Goal: Information Seeking & Learning: Learn about a topic

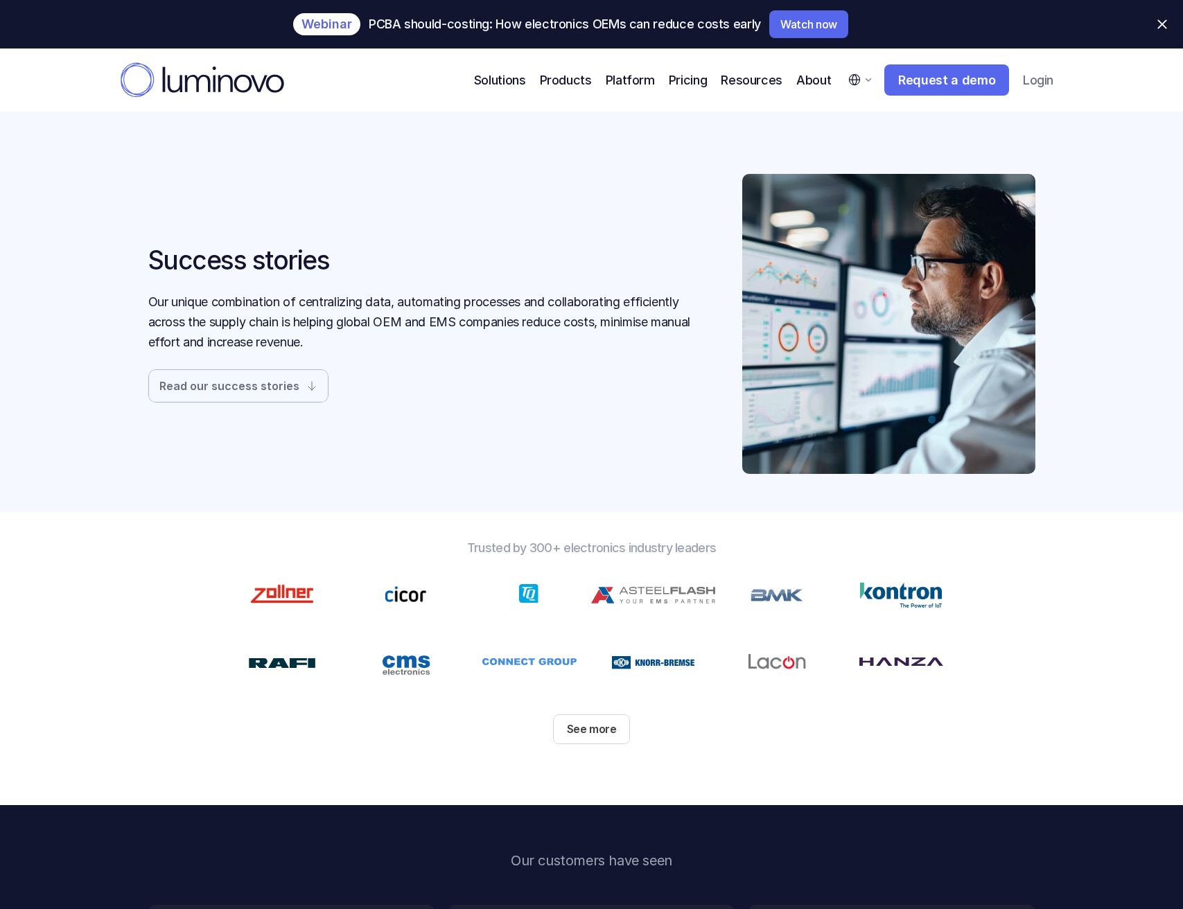
click at [258, 375] on link "Read our success stories" at bounding box center [238, 385] width 180 height 33
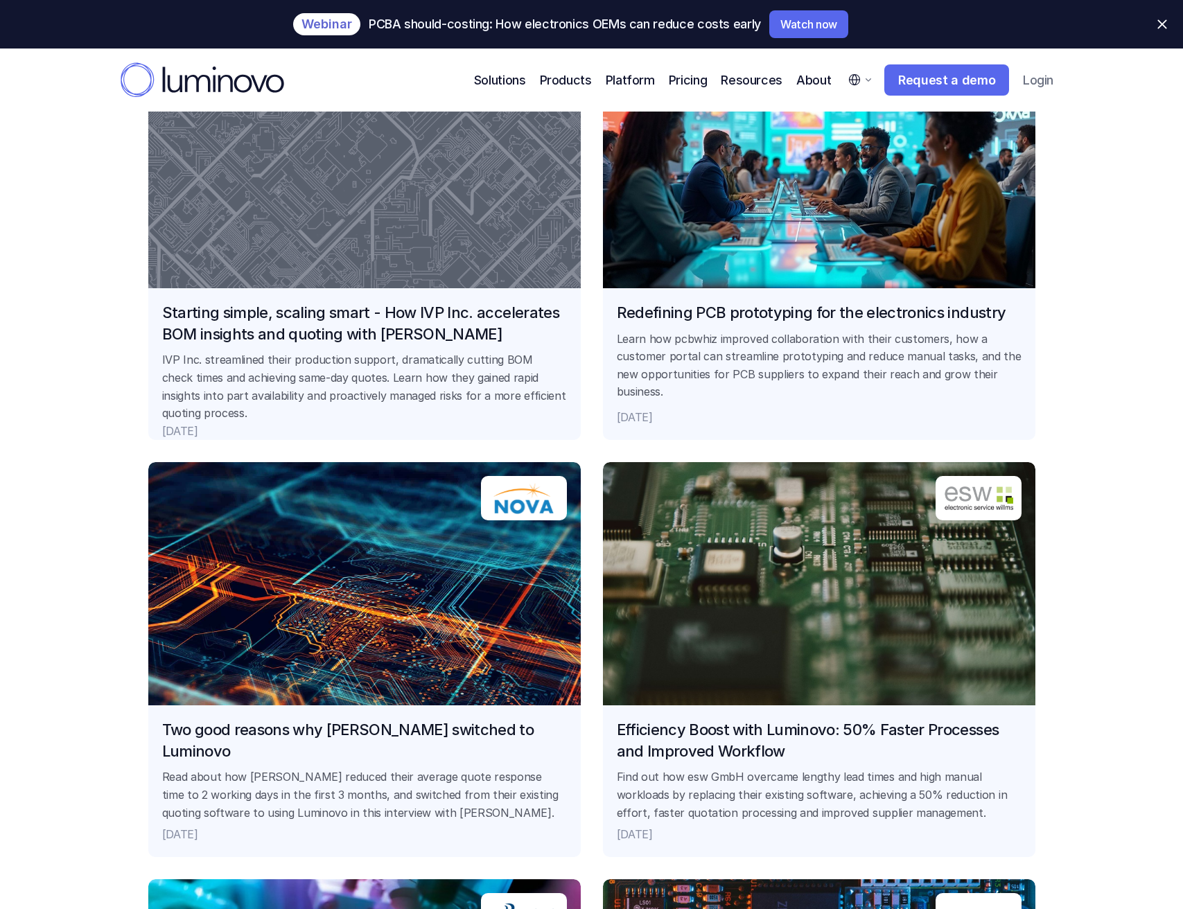
scroll to position [2102, 0]
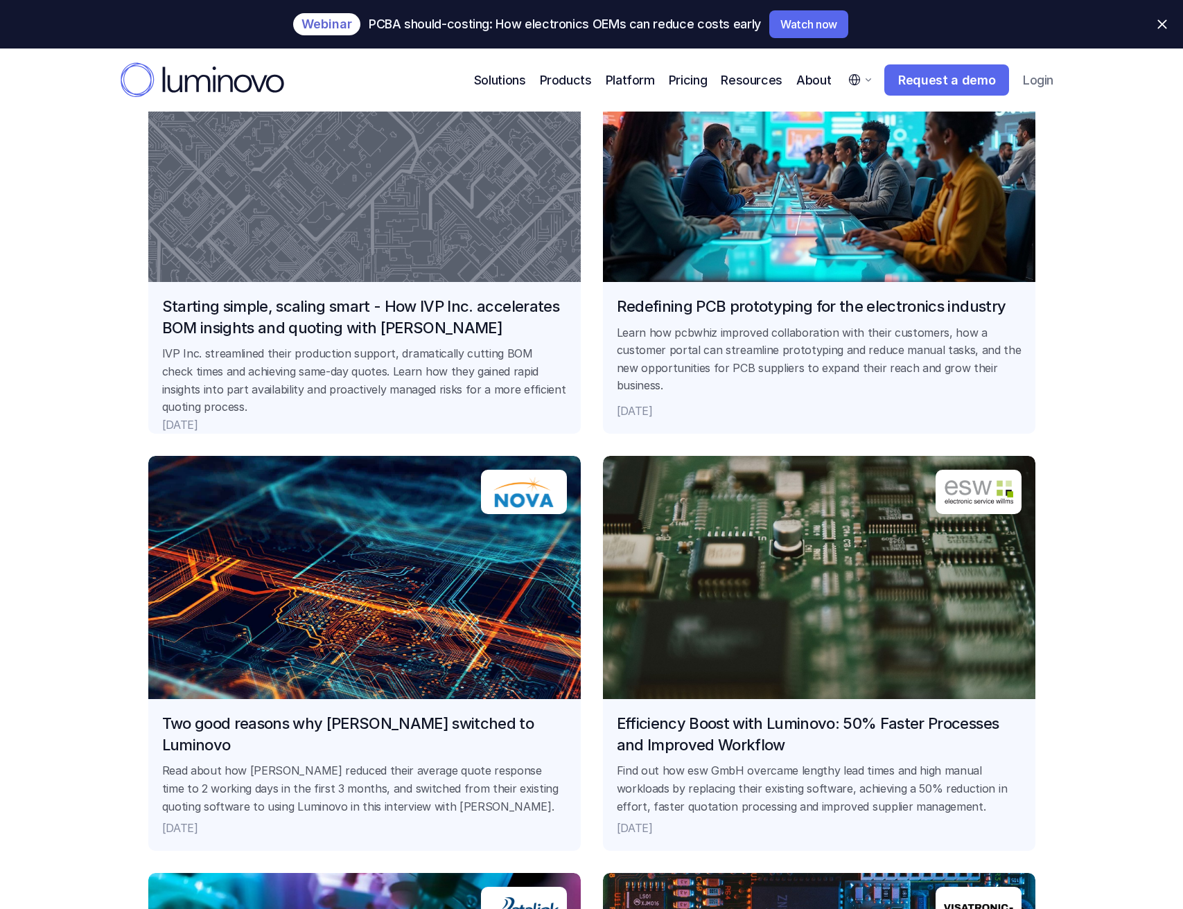
click at [419, 570] on link "Two good reasons why [PERSON_NAME] switched to Luminovo Read about how Nova red…" at bounding box center [364, 653] width 432 height 395
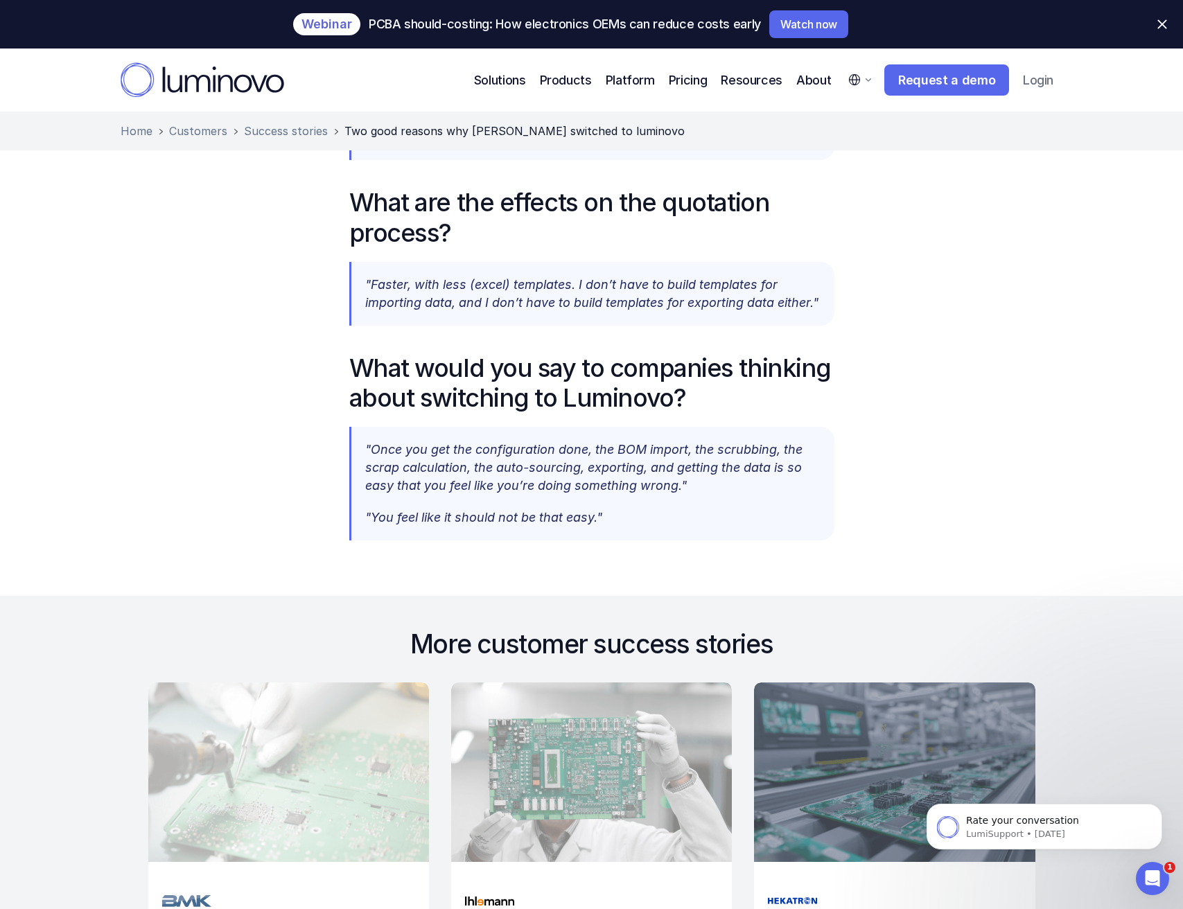
scroll to position [1508, 0]
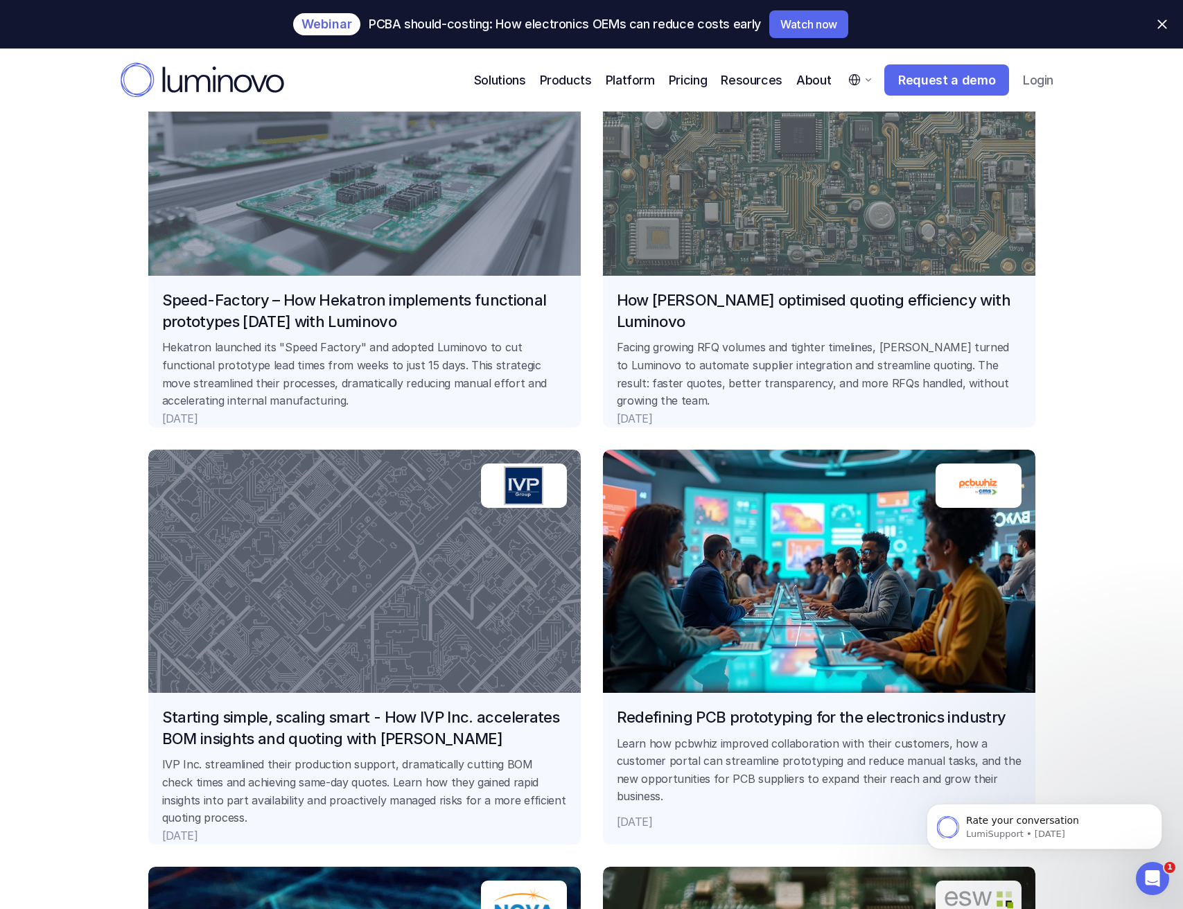
scroll to position [1692, 0]
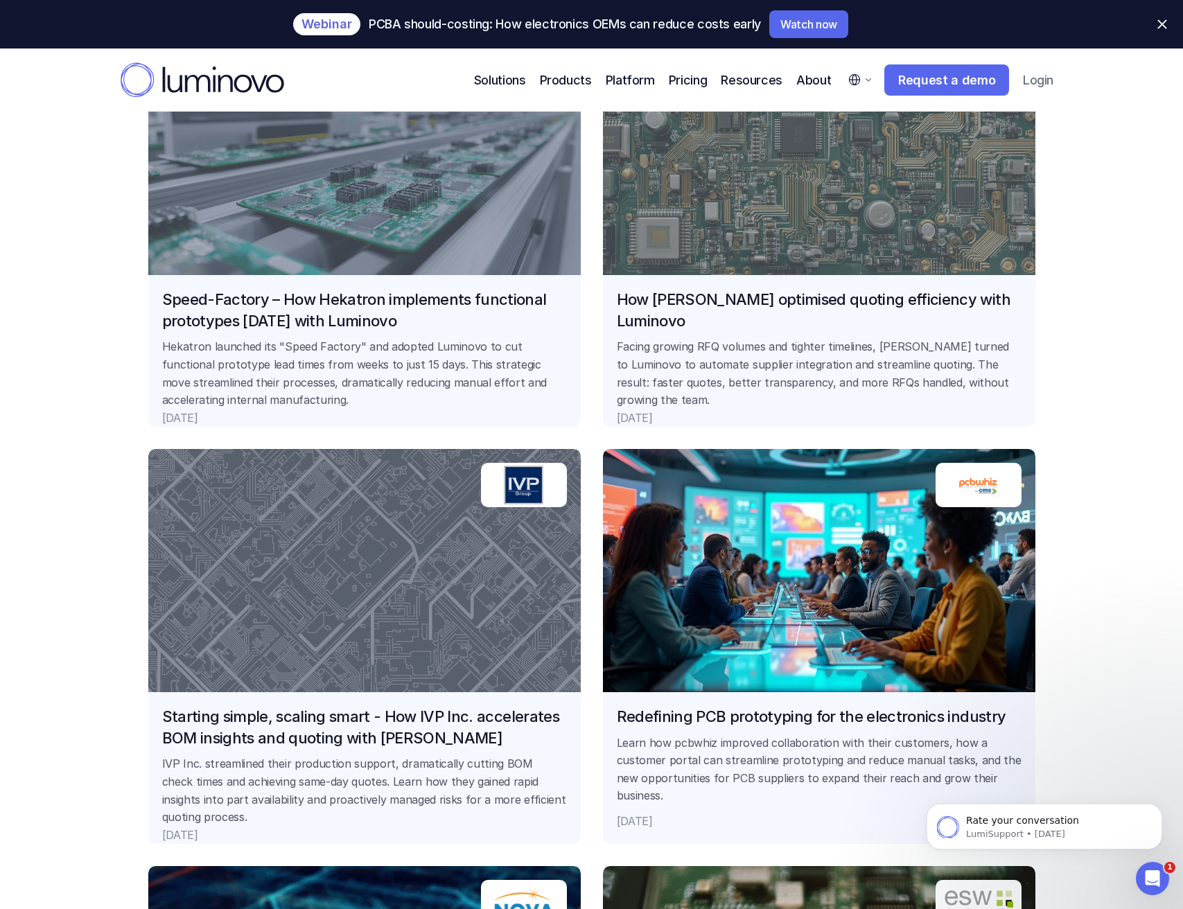
click at [389, 562] on link "Starting simple, scaling smart - How IVP Inc. accelerates BOM insights and quot…" at bounding box center [364, 646] width 432 height 395
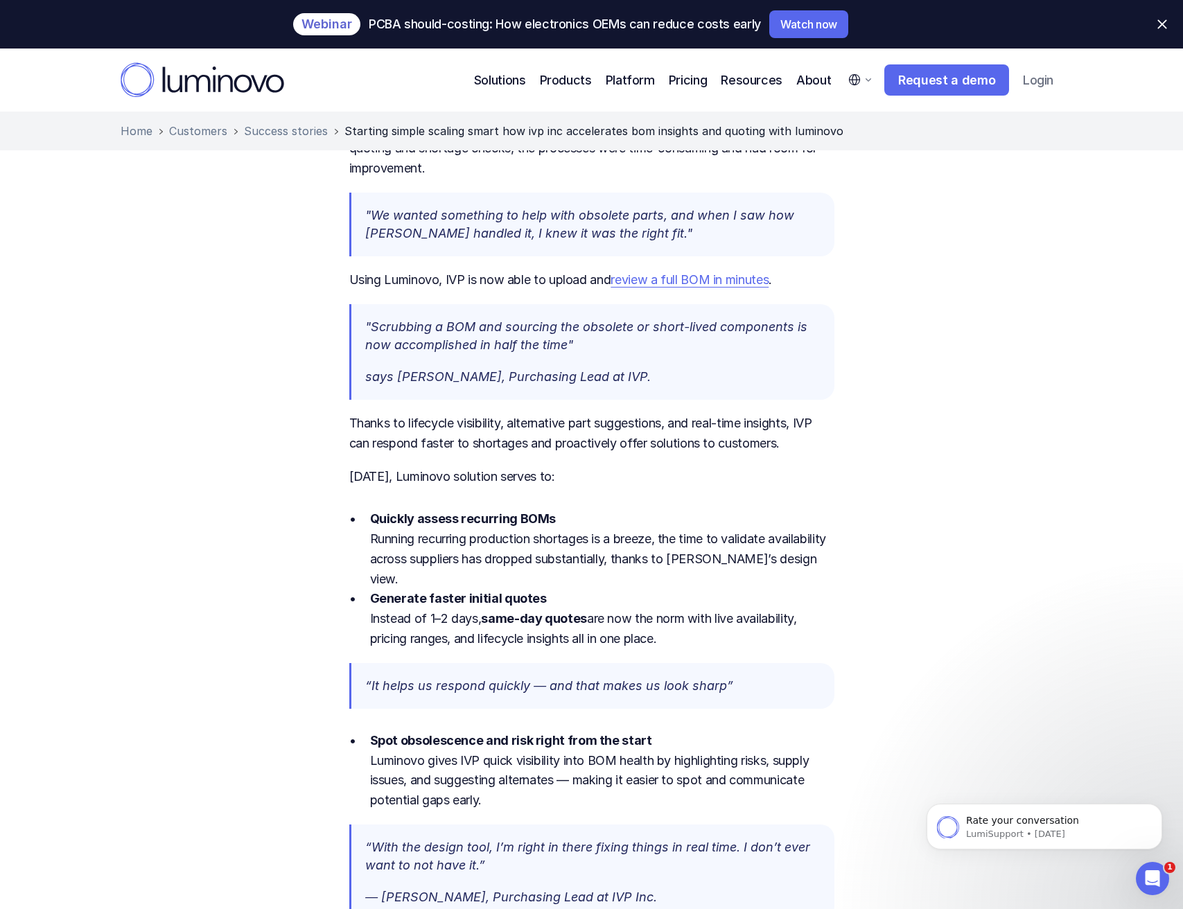
scroll to position [805, 0]
drag, startPoint x: 202, startPoint y: 293, endPoint x: 317, endPoint y: 292, distance: 115.0
click at [202, 293] on div "IVP Inc., the U.S. satellite office of global contract manufacturer BECOM, play…" at bounding box center [591, 701] width 1183 height 2249
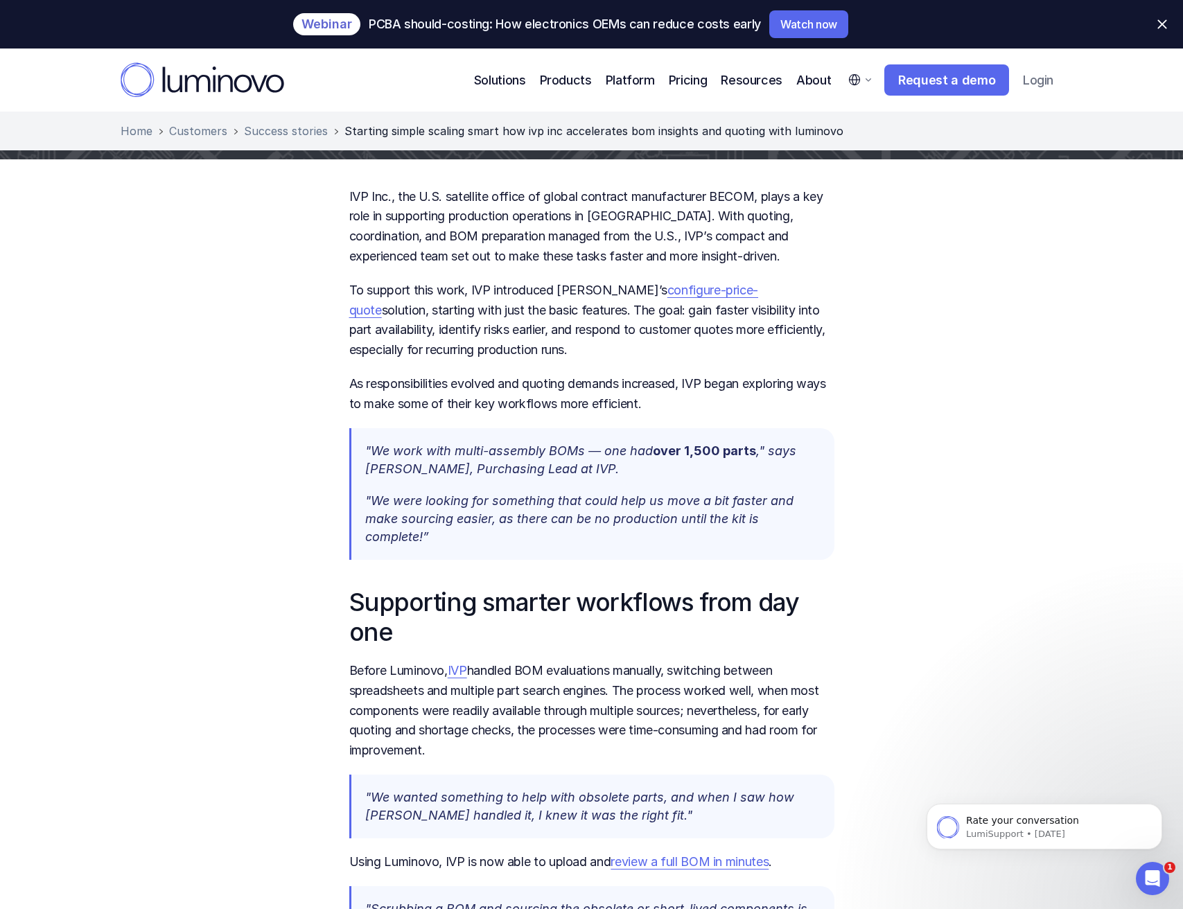
scroll to position [0, 0]
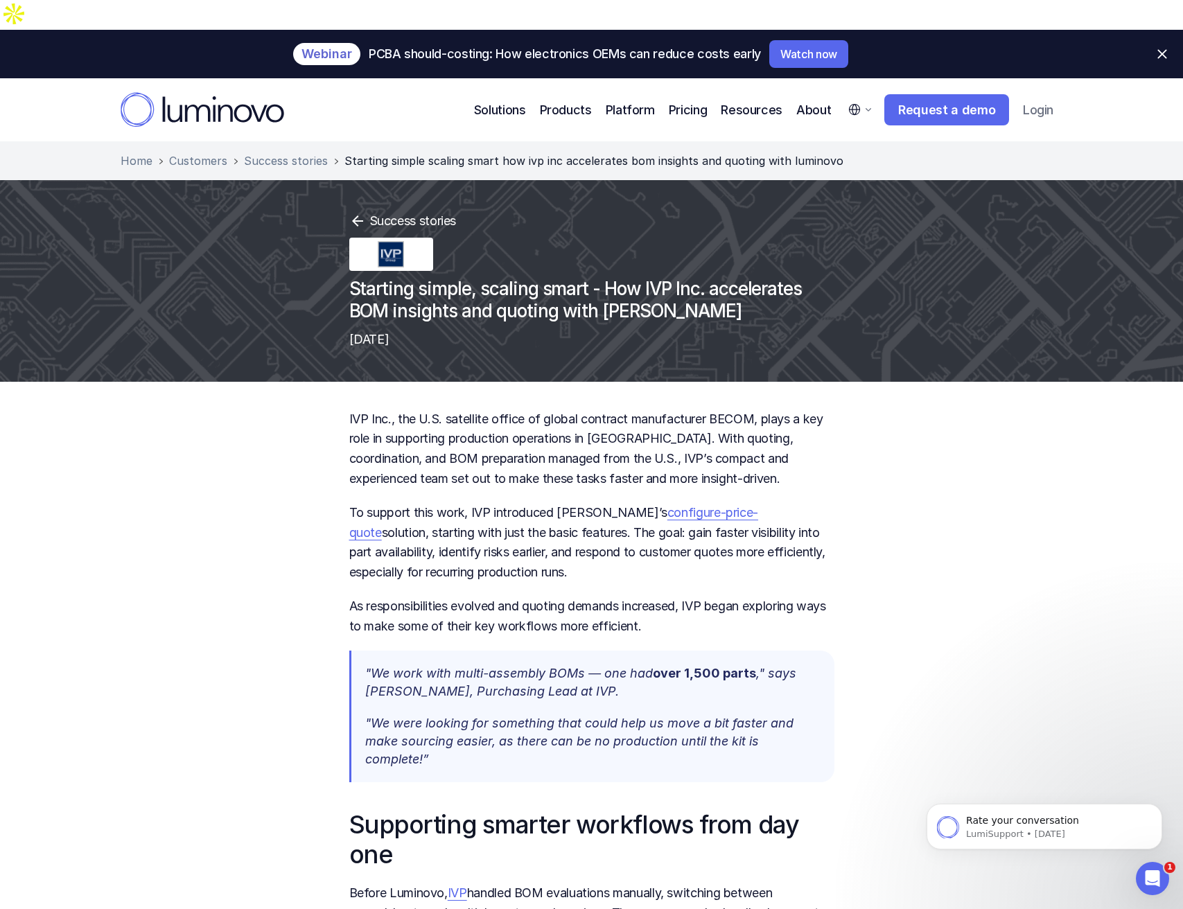
click at [646, 328] on p "[DATE]" at bounding box center [591, 339] width 485 height 22
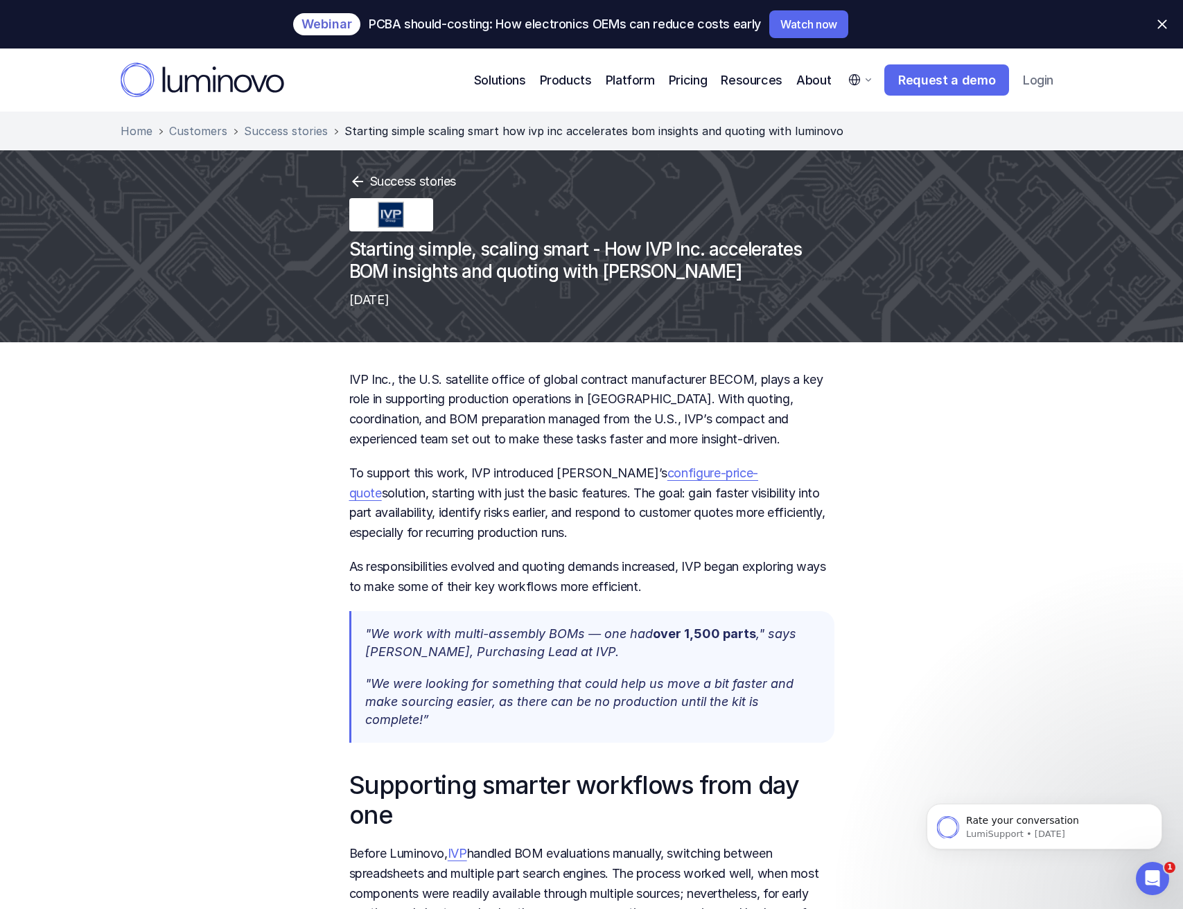
scroll to position [56, 0]
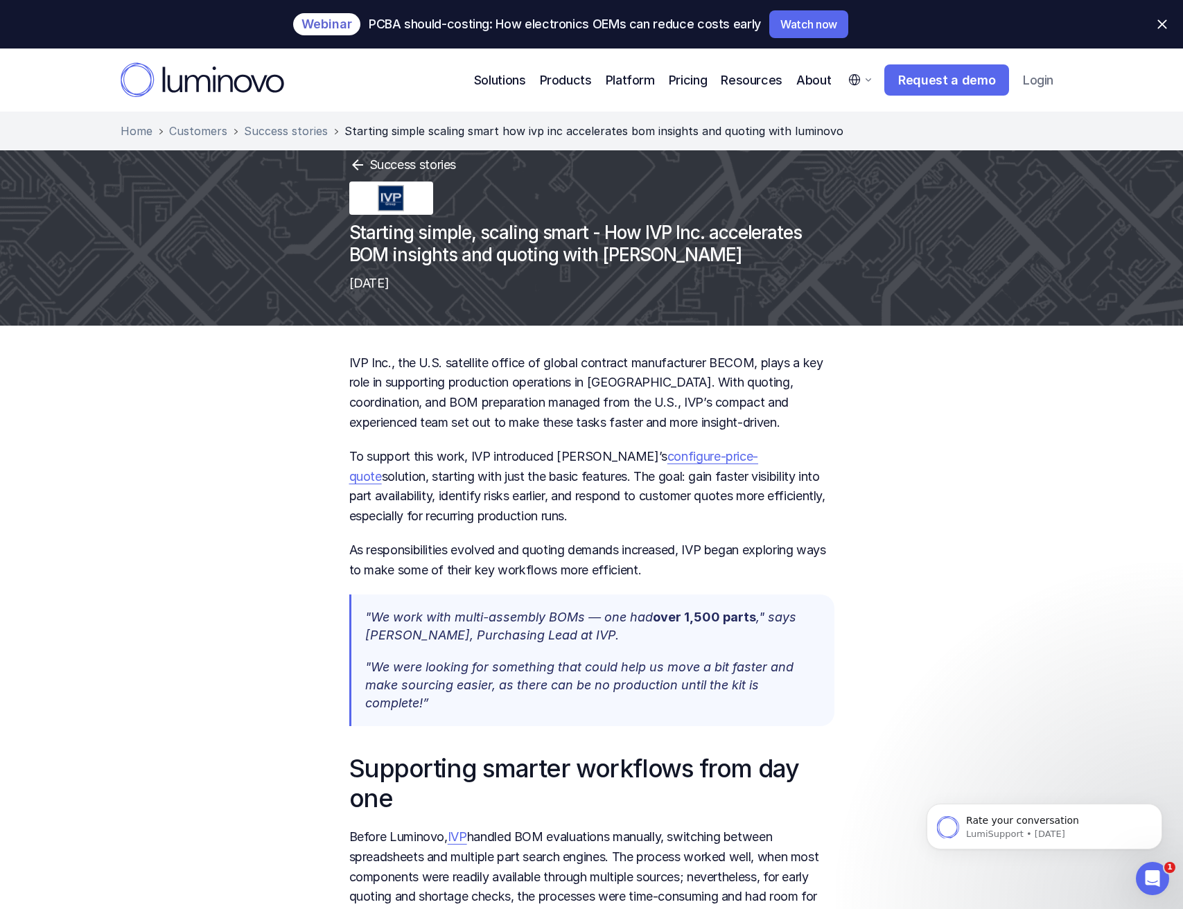
click at [533, 222] on h1 "Starting simple, scaling smart - How IVP Inc. accelerates BOM insights and quot…" at bounding box center [591, 243] width 485 height 43
click at [393, 185] on img at bounding box center [391, 198] width 73 height 26
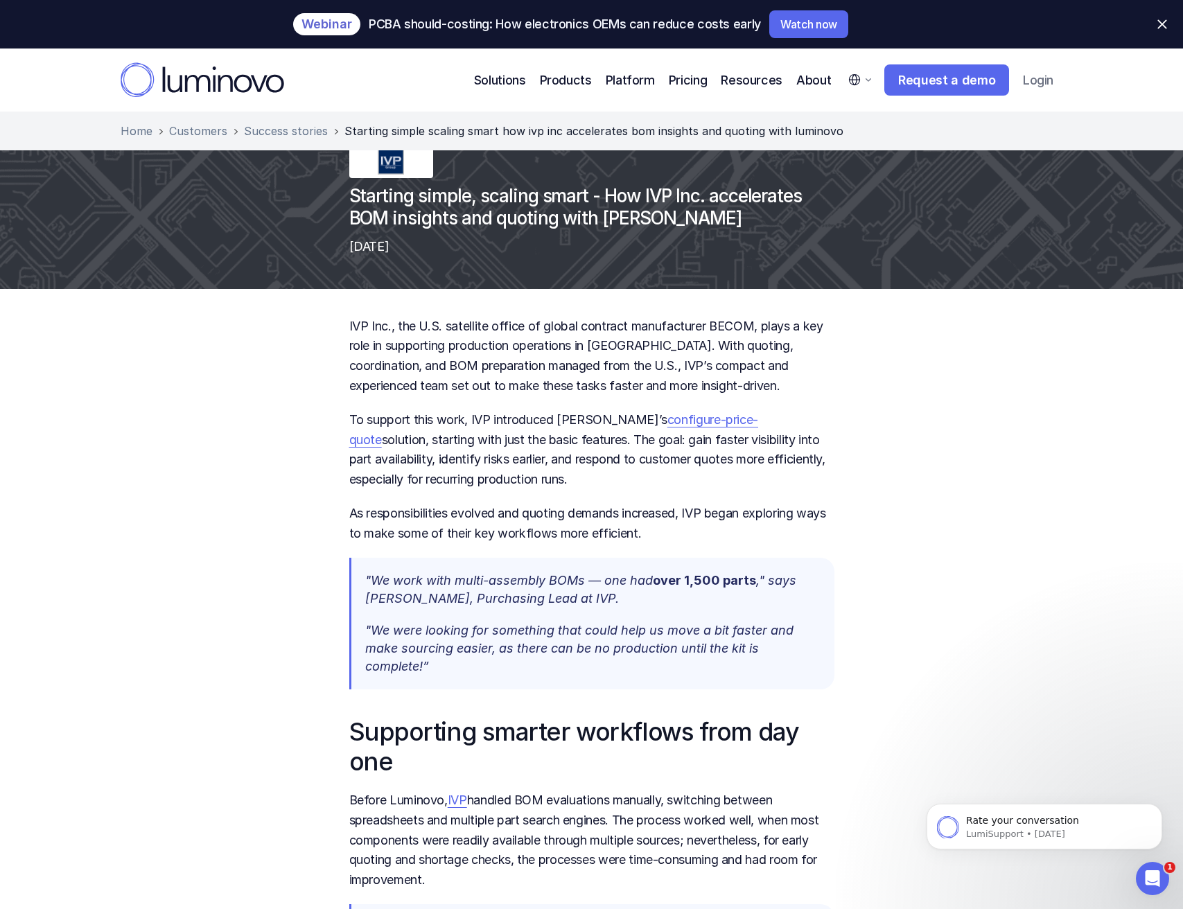
scroll to position [127, 0]
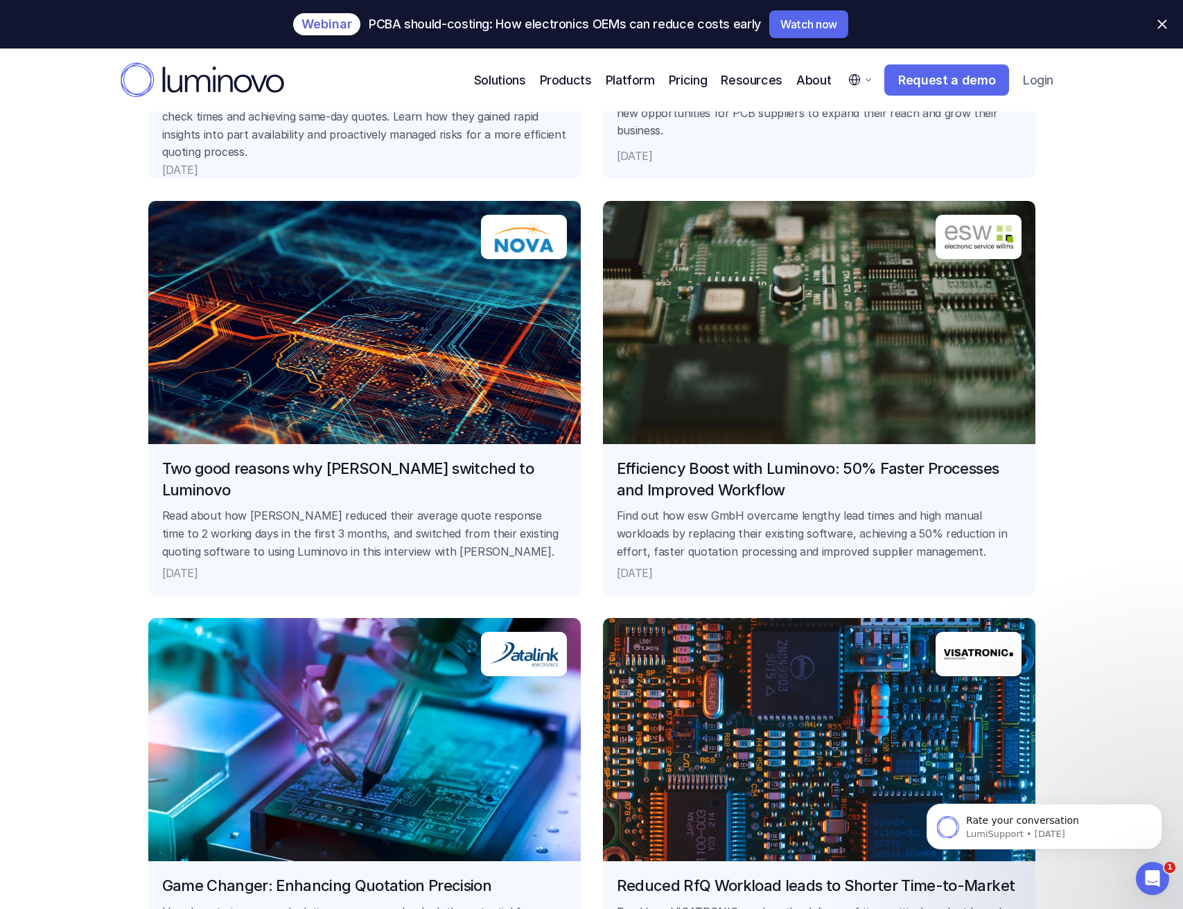
scroll to position [2382, 0]
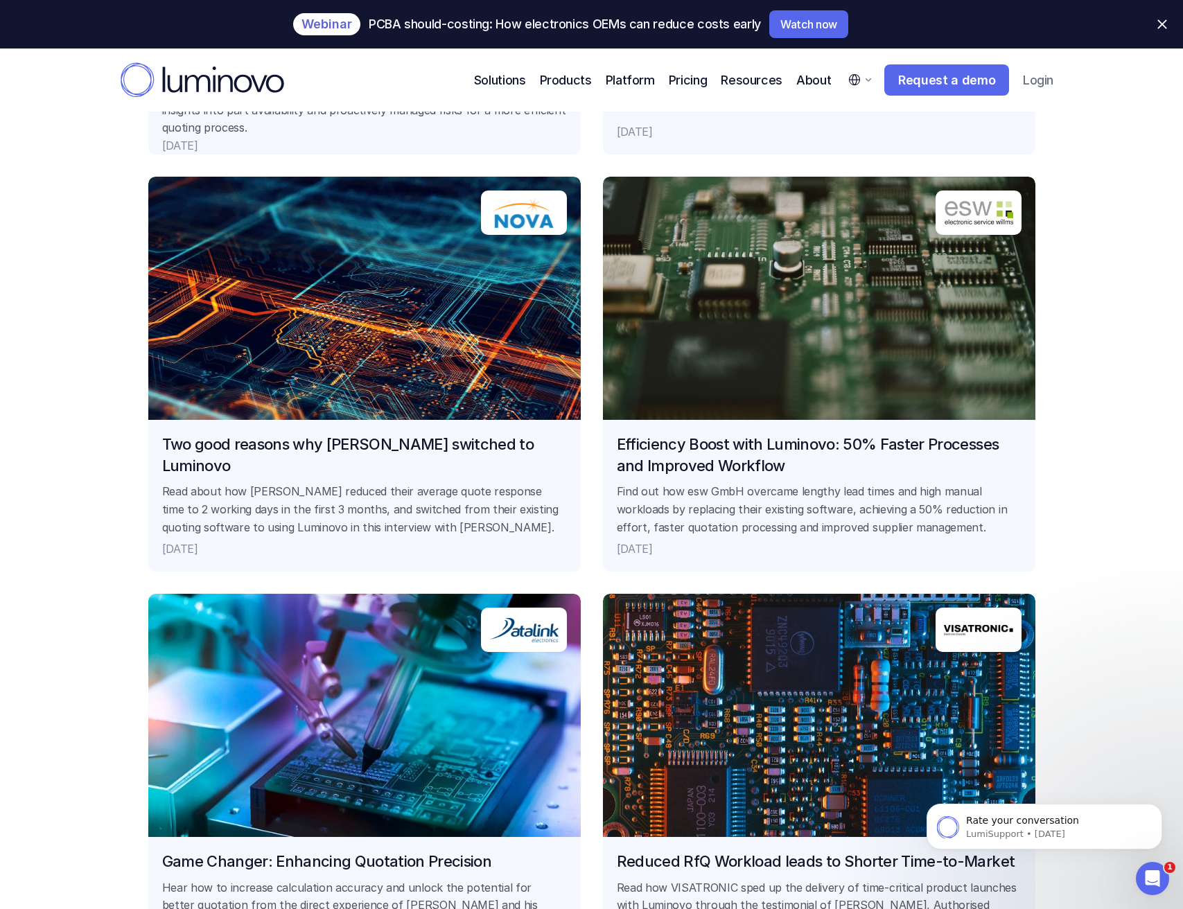
drag, startPoint x: 357, startPoint y: 414, endPoint x: 365, endPoint y: 414, distance: 8.3
click at [357, 414] on link "Two good reasons why [PERSON_NAME] switched to Luminovo Read about how Nova red…" at bounding box center [364, 374] width 432 height 395
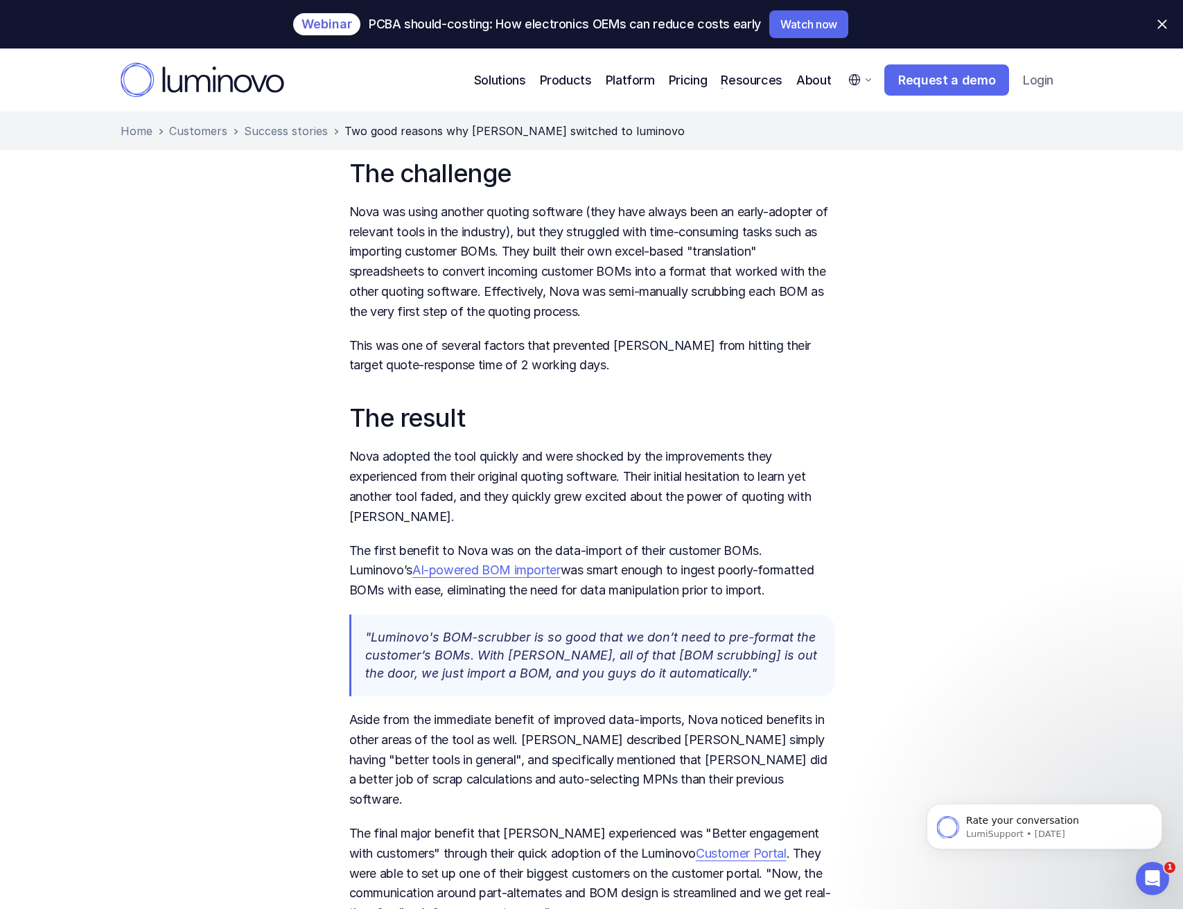
scroll to position [242, 0]
